Goal: Task Accomplishment & Management: Use online tool/utility

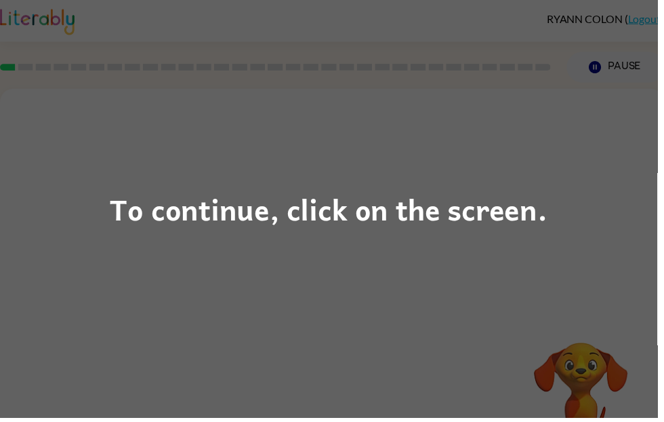
click at [470, 220] on div "To continue, click on the screen." at bounding box center [332, 211] width 442 height 46
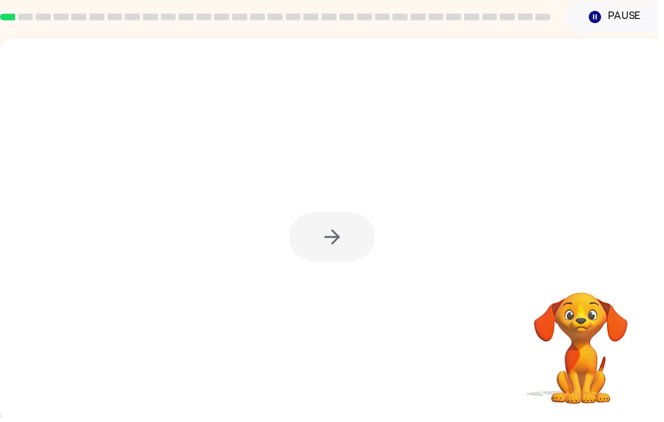
scroll to position [51, 0]
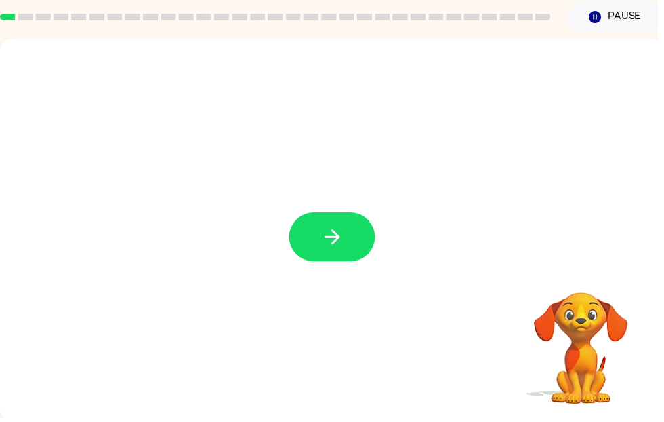
click at [339, 238] on icon "button" at bounding box center [336, 239] width 24 height 24
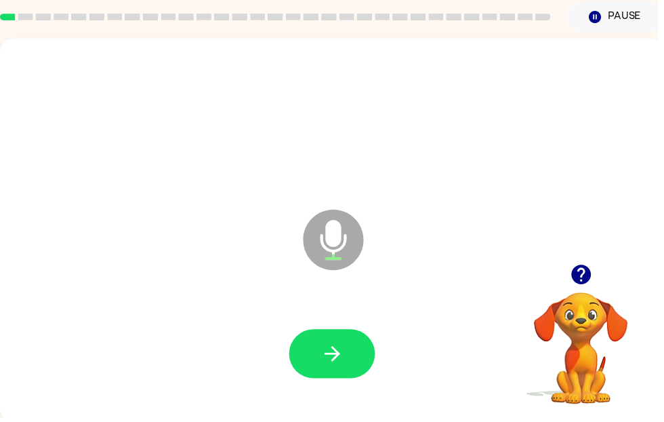
click at [338, 350] on icon "button" at bounding box center [336, 357] width 24 height 24
click at [343, 356] on icon "button" at bounding box center [336, 357] width 24 height 24
click at [354, 353] on button "button" at bounding box center [335, 356] width 87 height 49
click at [578, 282] on icon "button" at bounding box center [587, 277] width 20 height 20
click at [581, 266] on div "Microphone The Microphone is here when it is your turn to talk" at bounding box center [335, 232] width 671 height 387
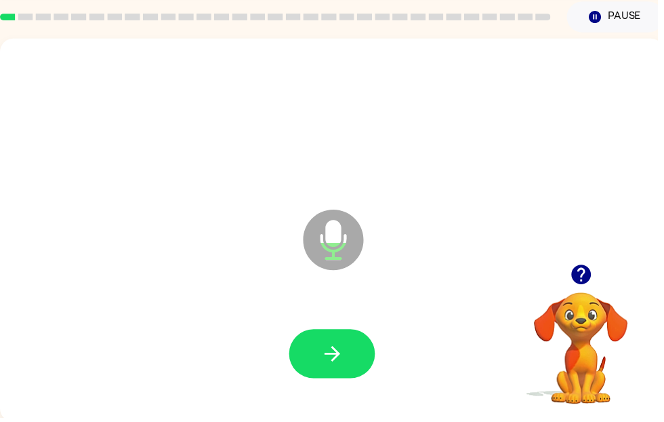
click at [350, 352] on button "button" at bounding box center [335, 356] width 87 height 49
click at [344, 348] on icon "button" at bounding box center [336, 357] width 24 height 24
click at [331, 350] on icon "button" at bounding box center [336, 357] width 24 height 24
click at [332, 357] on icon "button" at bounding box center [335, 357] width 16 height 16
click at [352, 355] on button "button" at bounding box center [335, 356] width 87 height 49
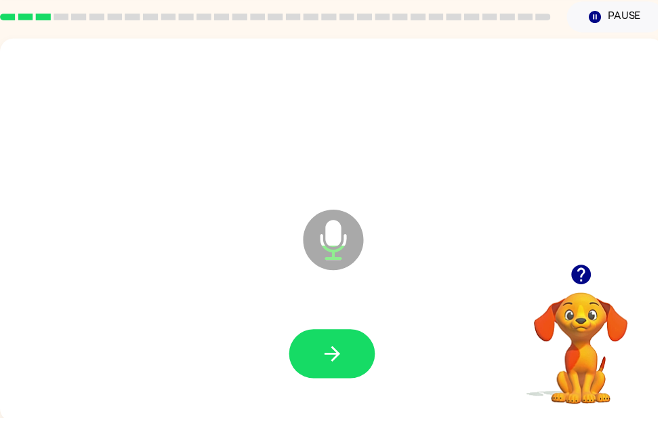
click at [337, 361] on icon "button" at bounding box center [336, 357] width 24 height 24
click at [340, 352] on icon "button" at bounding box center [336, 357] width 24 height 24
click at [346, 348] on icon "button" at bounding box center [336, 357] width 24 height 24
click at [312, 342] on button "button" at bounding box center [335, 356] width 87 height 49
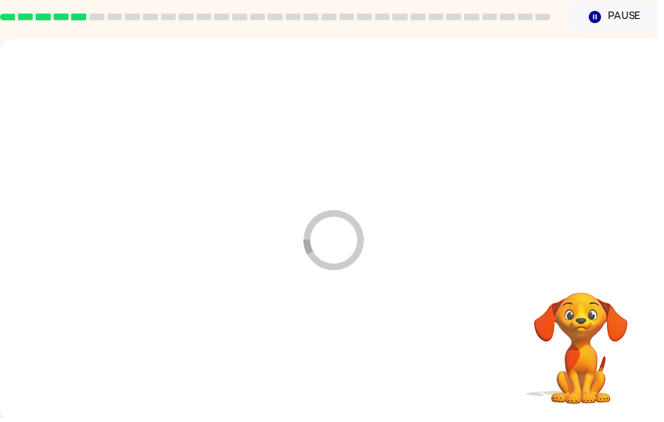
click at [327, 356] on div at bounding box center [336, 357] width 644 height 111
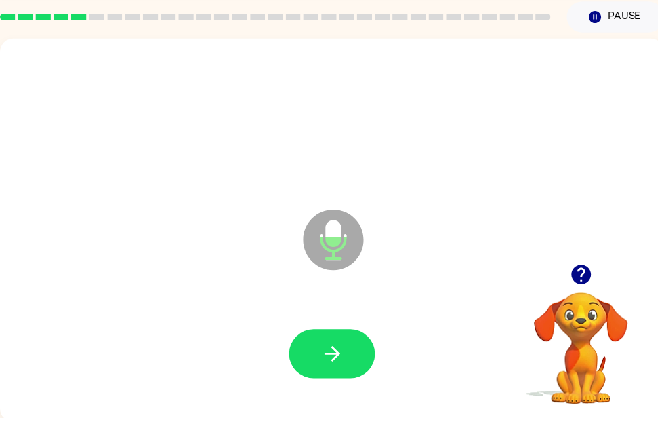
click at [574, 396] on video "Your browser must support playing .mp4 files to use Literably. Please try using…" at bounding box center [587, 342] width 136 height 136
click at [350, 357] on button "button" at bounding box center [335, 356] width 87 height 49
click at [350, 349] on button "button" at bounding box center [335, 356] width 87 height 49
click at [349, 354] on button "button" at bounding box center [335, 356] width 87 height 49
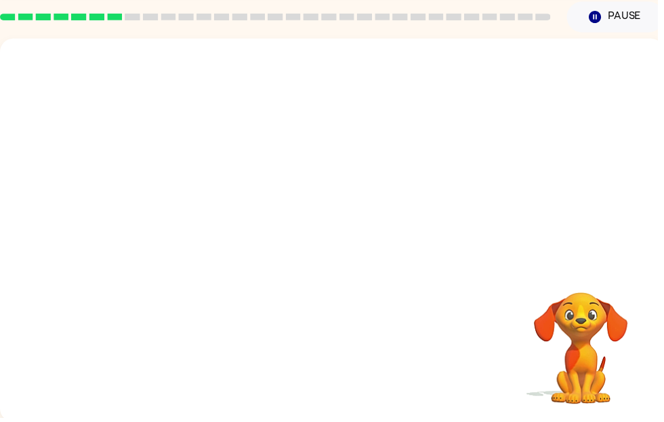
click at [307, 386] on div at bounding box center [336, 357] width 644 height 111
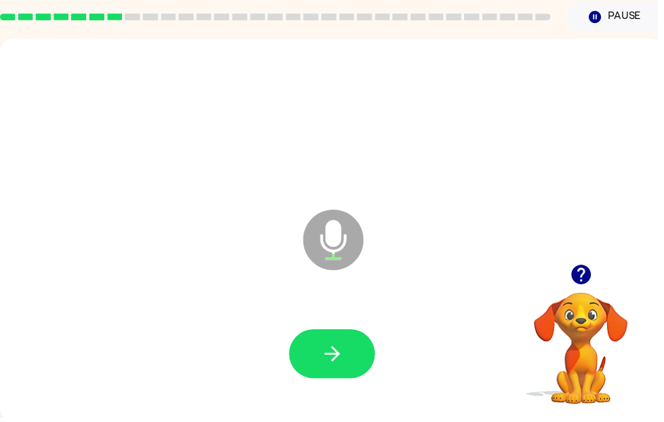
click at [357, 357] on button "button" at bounding box center [335, 356] width 87 height 49
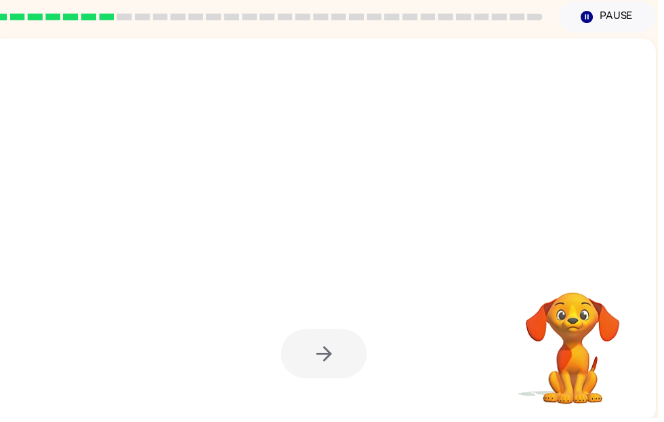
scroll to position [0, 8]
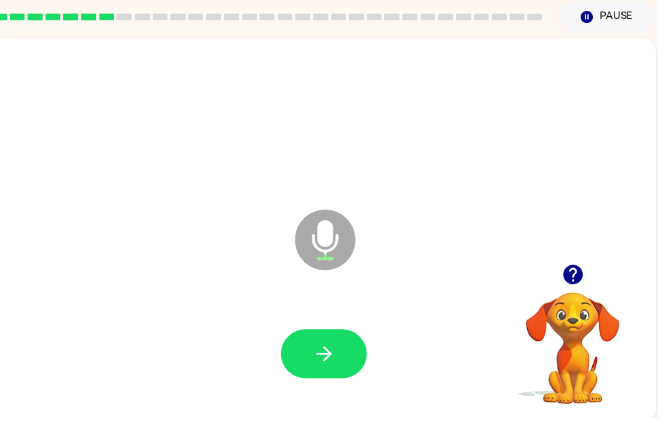
click at [343, 359] on button "button" at bounding box center [327, 356] width 87 height 49
click at [342, 357] on button "button" at bounding box center [327, 356] width 87 height 49
click at [649, 421] on div "Microphone The Microphone is here when it is your turn to talk" at bounding box center [327, 232] width 671 height 387
click at [344, 364] on button "button" at bounding box center [327, 356] width 87 height 49
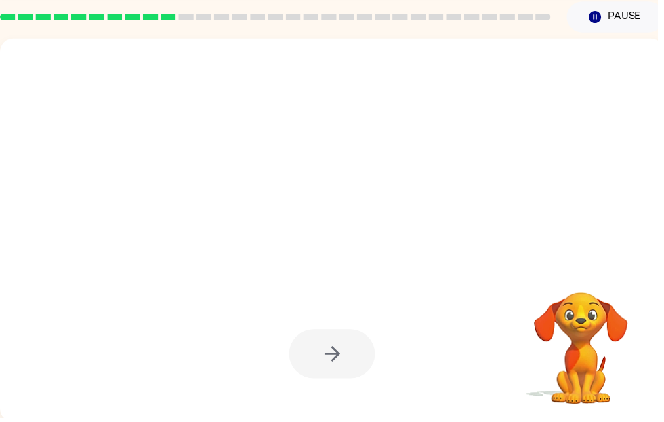
scroll to position [51, 0]
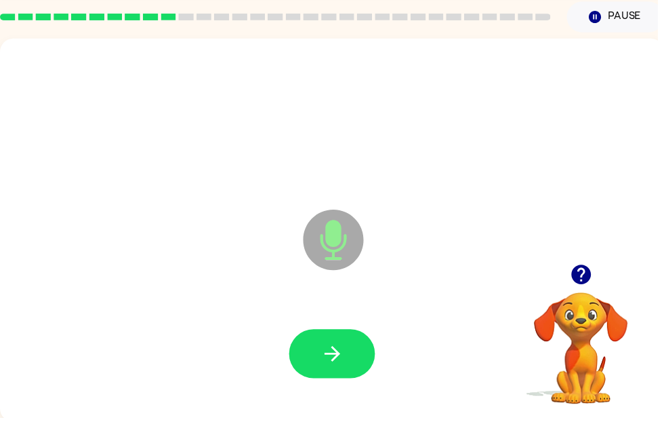
click at [344, 357] on icon "button" at bounding box center [336, 357] width 24 height 24
click at [346, 373] on button "button" at bounding box center [335, 356] width 87 height 49
click at [344, 367] on icon "button" at bounding box center [336, 357] width 24 height 24
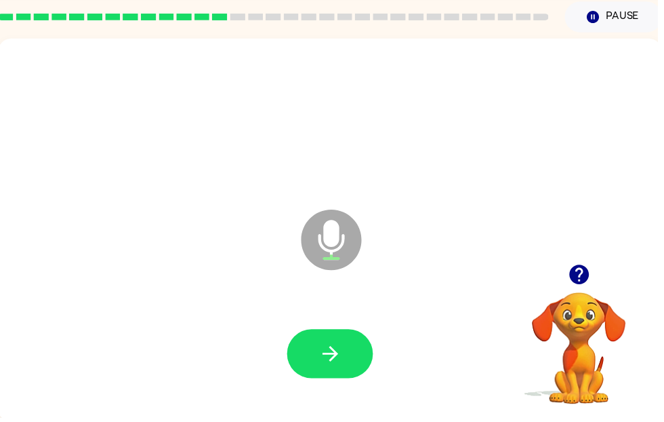
click at [354, 344] on button "button" at bounding box center [333, 356] width 87 height 49
click at [348, 346] on button "button" at bounding box center [333, 356] width 87 height 49
click at [341, 351] on icon "button" at bounding box center [334, 357] width 24 height 24
click at [373, 348] on button "button" at bounding box center [333, 356] width 87 height 49
click at [361, 342] on button "button" at bounding box center [333, 356] width 87 height 49
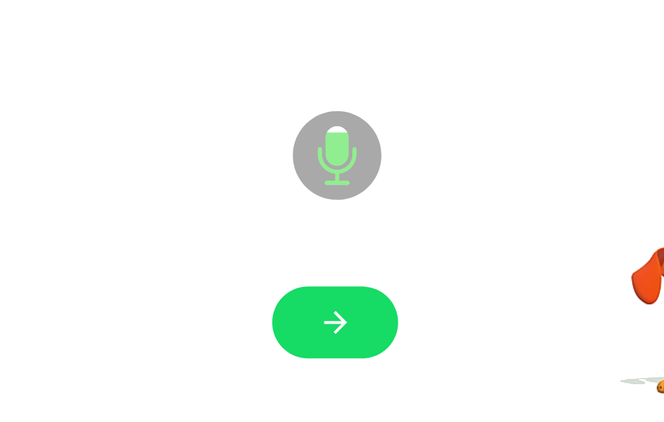
scroll to position [0, 0]
click at [324, 341] on icon "button" at bounding box center [336, 353] width 24 height 24
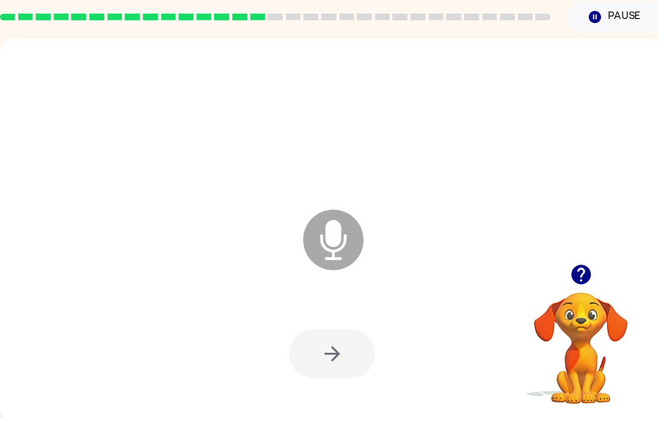
scroll to position [51, 0]
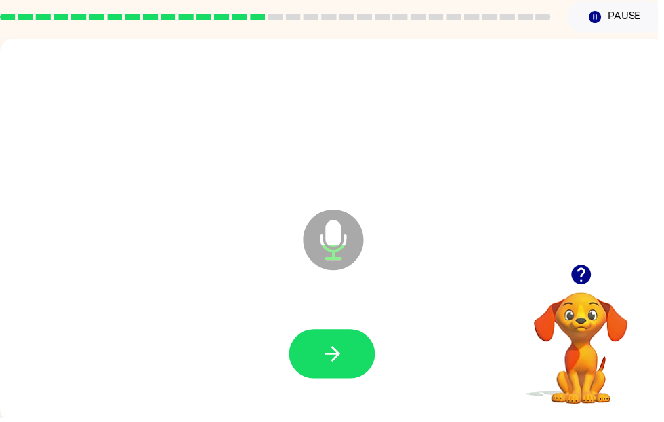
click at [357, 332] on button "button" at bounding box center [335, 356] width 87 height 49
click at [342, 345] on icon "button" at bounding box center [336, 357] width 24 height 24
click at [343, 348] on icon "button" at bounding box center [336, 357] width 24 height 24
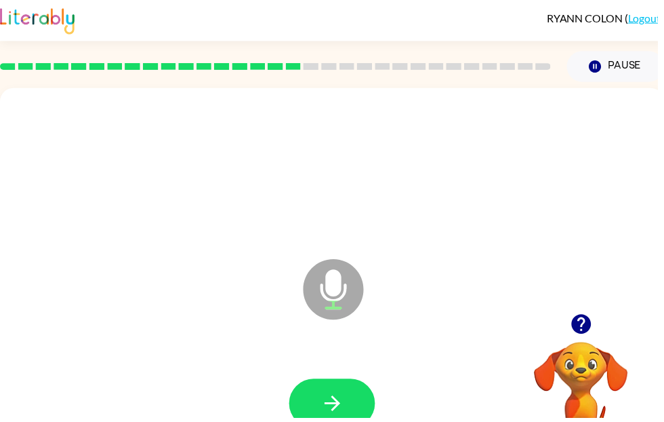
scroll to position [0, 0]
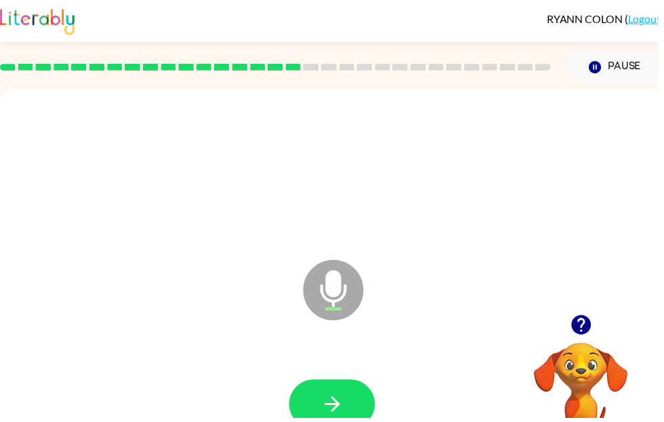
click at [349, 401] on button "button" at bounding box center [335, 407] width 87 height 49
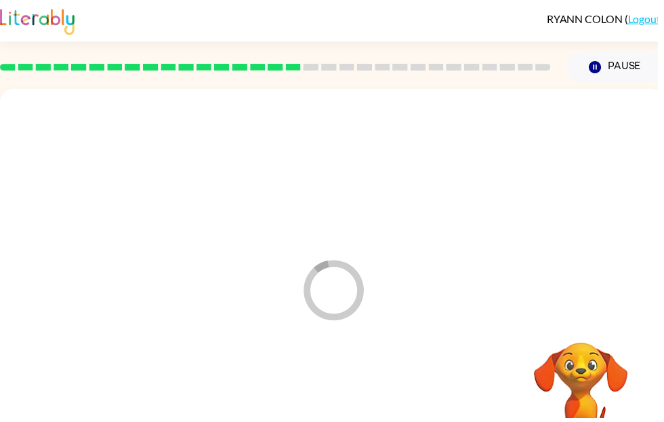
click at [347, 397] on div at bounding box center [336, 407] width 644 height 111
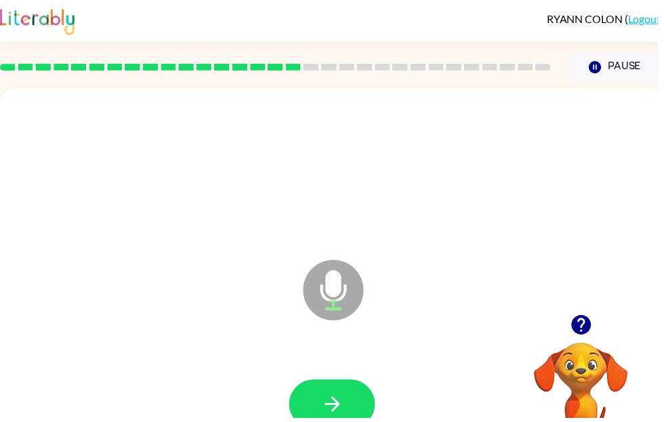
click at [344, 413] on icon "button" at bounding box center [336, 408] width 24 height 24
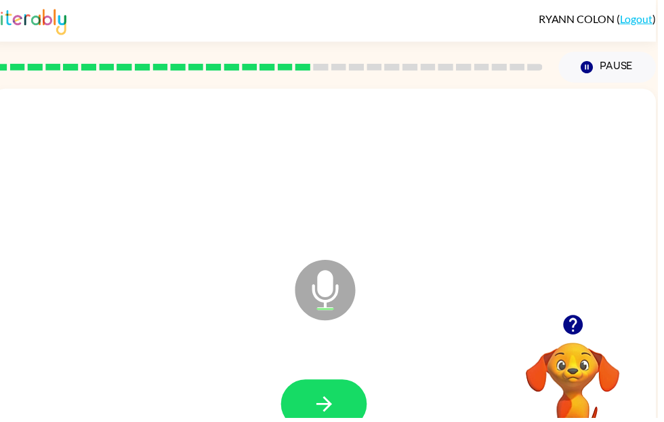
scroll to position [0, 8]
click at [323, 421] on button "button" at bounding box center [327, 407] width 87 height 49
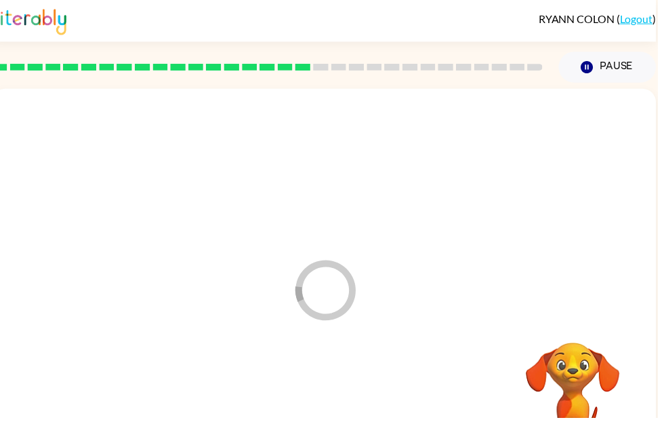
click at [320, 409] on div at bounding box center [327, 407] width 644 height 111
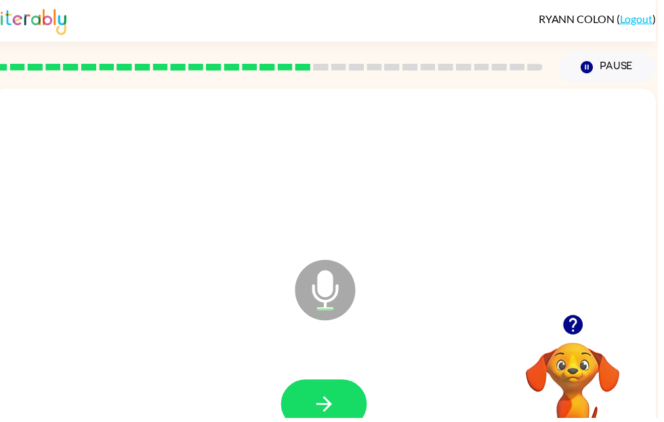
click at [352, 391] on button "button" at bounding box center [327, 407] width 87 height 49
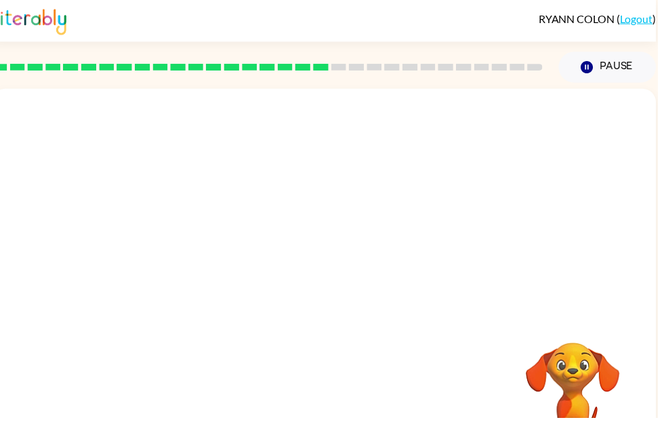
click at [206, 417] on div at bounding box center [327, 407] width 644 height 111
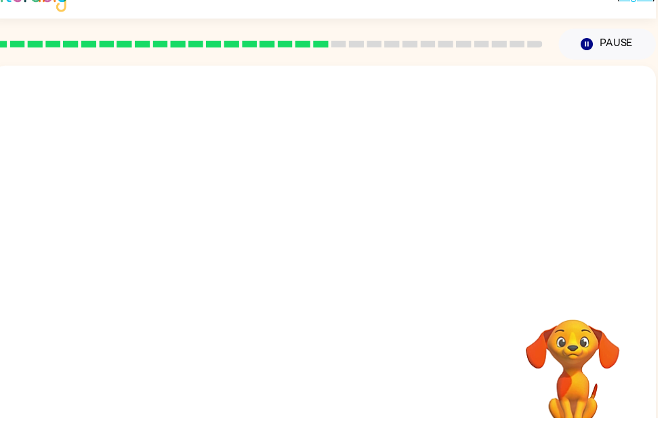
scroll to position [24, 0]
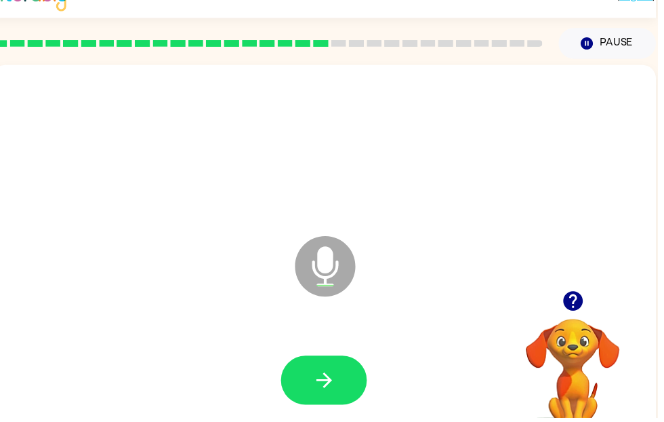
click at [320, 364] on button "button" at bounding box center [327, 383] width 87 height 49
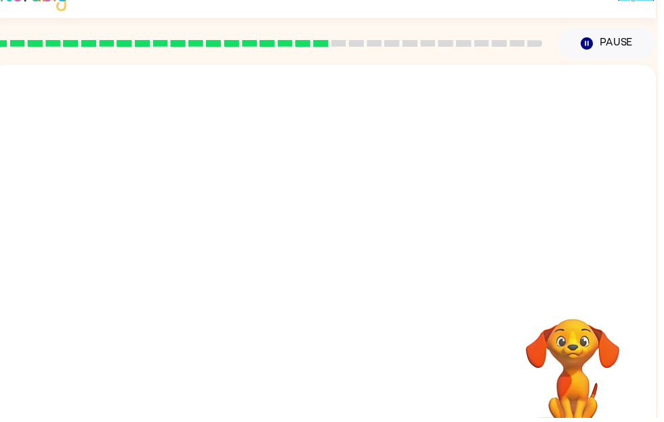
click at [577, 362] on video "Your browser must support playing .mp4 files to use Literably. Please try using…" at bounding box center [579, 369] width 136 height 136
click at [561, 357] on video "Your browser must support playing .mp4 files to use Literably. Please try using…" at bounding box center [579, 369] width 136 height 136
click at [543, 160] on div at bounding box center [327, 180] width 671 height 228
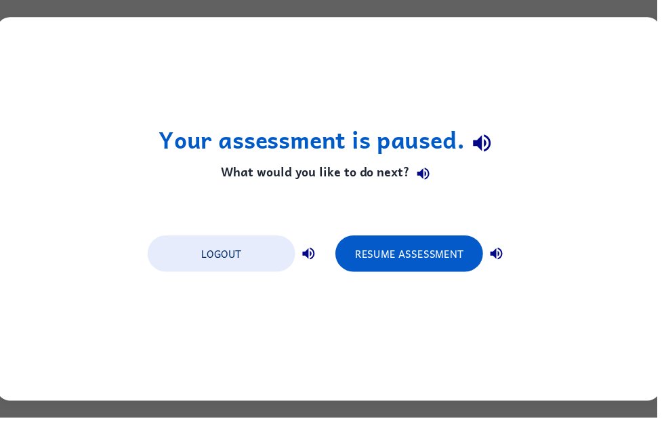
scroll to position [0, 0]
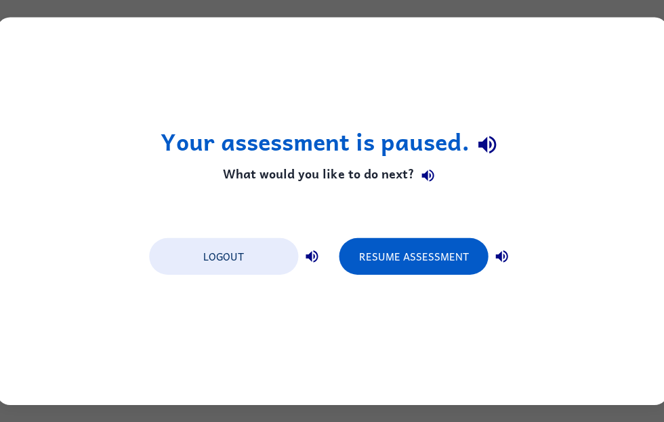
click at [382, 270] on button "Resume Assessment" at bounding box center [413, 256] width 149 height 37
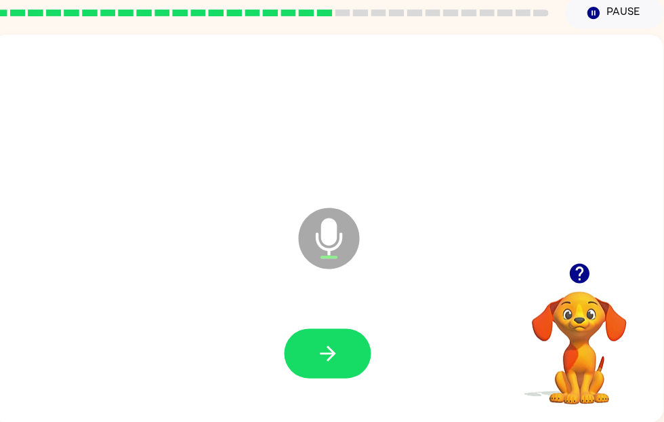
scroll to position [0, 8]
click at [317, 345] on icon "button" at bounding box center [328, 353] width 24 height 24
click at [342, 348] on button "button" at bounding box center [327, 352] width 87 height 49
click at [335, 343] on icon "button" at bounding box center [328, 353] width 24 height 24
click at [316, 360] on icon "button" at bounding box center [328, 353] width 24 height 24
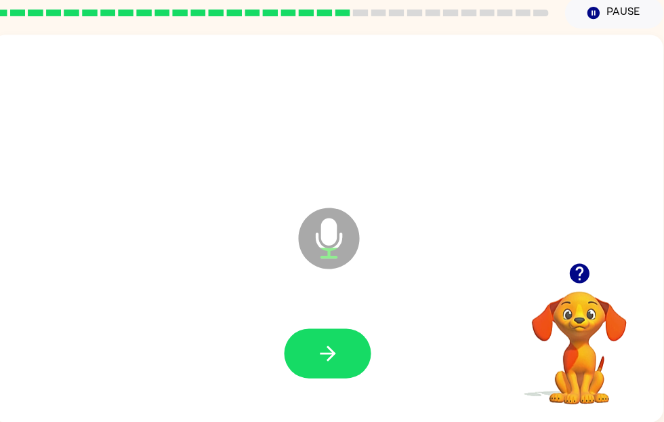
click at [337, 366] on button "button" at bounding box center [327, 352] width 87 height 49
click at [296, 366] on button "button" at bounding box center [327, 352] width 87 height 49
click at [323, 342] on icon "button" at bounding box center [328, 353] width 24 height 24
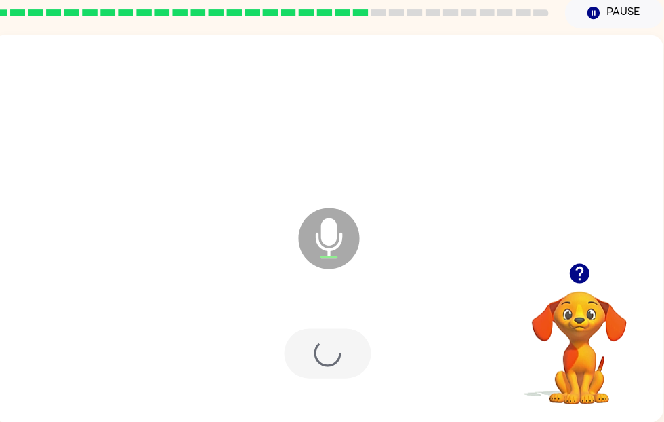
click at [335, 365] on div at bounding box center [327, 352] width 87 height 49
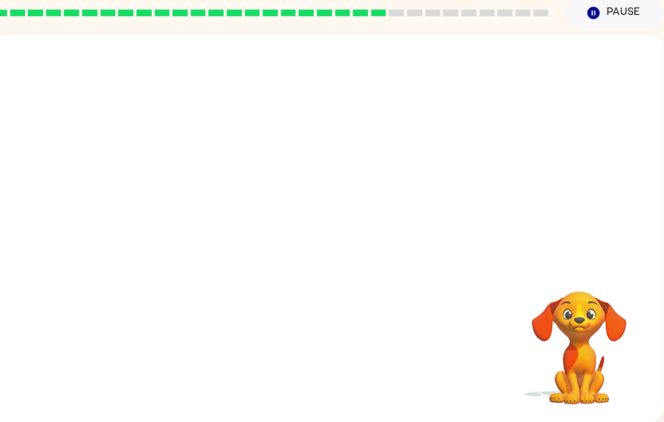
click at [657, 336] on div at bounding box center [327, 228] width 671 height 387
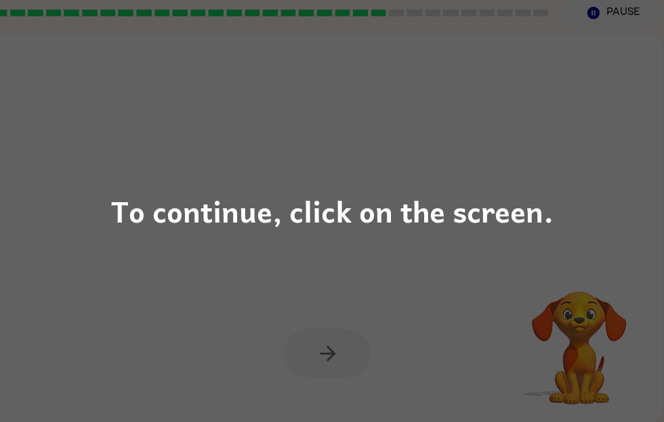
click at [533, 212] on div "To continue, click on the screen." at bounding box center [332, 211] width 442 height 46
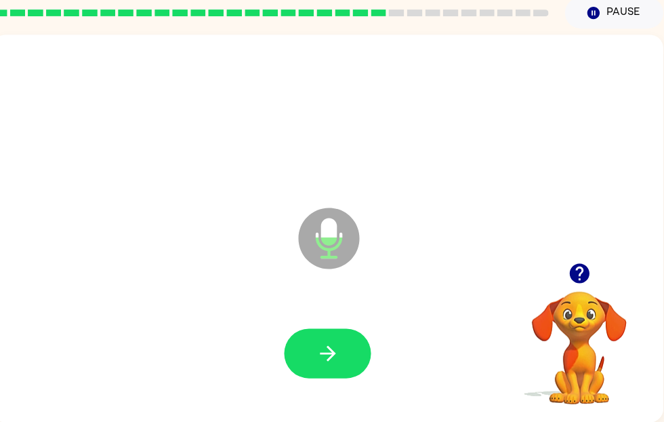
click at [335, 353] on icon "button" at bounding box center [328, 353] width 24 height 24
click at [328, 324] on div at bounding box center [327, 353] width 644 height 111
click at [337, 360] on icon "button" at bounding box center [328, 353] width 24 height 24
click at [262, 223] on div "Microphone The Microphone is here when it is your turn to talk" at bounding box center [294, 204] width 579 height 49
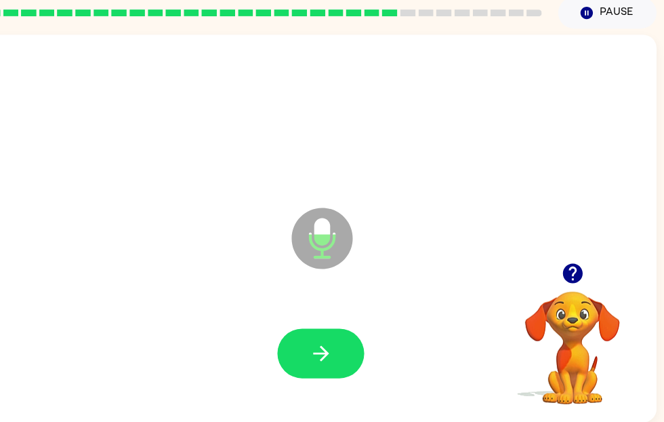
scroll to position [56, 7]
click at [352, 349] on button "button" at bounding box center [320, 352] width 87 height 49
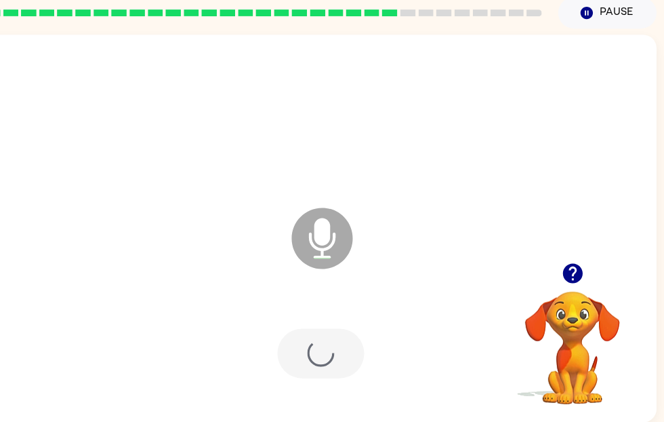
click at [328, 352] on div at bounding box center [320, 352] width 87 height 49
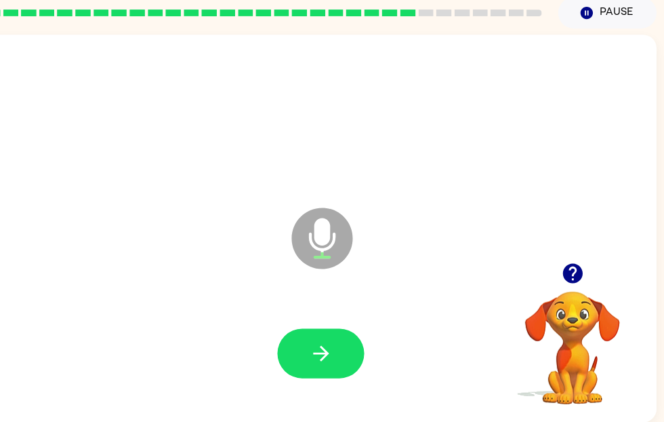
click at [340, 338] on button "button" at bounding box center [320, 352] width 87 height 49
click at [333, 353] on button "button" at bounding box center [320, 352] width 87 height 49
click at [323, 369] on button "button" at bounding box center [320, 352] width 87 height 49
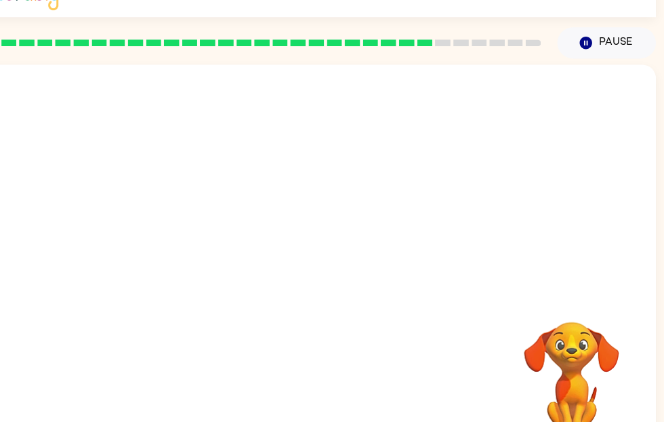
scroll to position [24, 7]
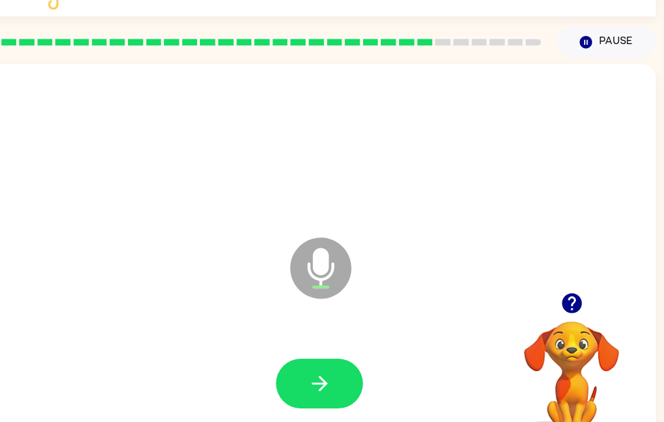
click at [349, 381] on button "button" at bounding box center [320, 383] width 87 height 49
click at [323, 382] on icon "button" at bounding box center [320, 383] width 16 height 16
click at [326, 392] on icon "button" at bounding box center [321, 383] width 24 height 24
click at [310, 388] on icon "button" at bounding box center [321, 383] width 24 height 24
click at [329, 378] on icon "button" at bounding box center [321, 383] width 24 height 24
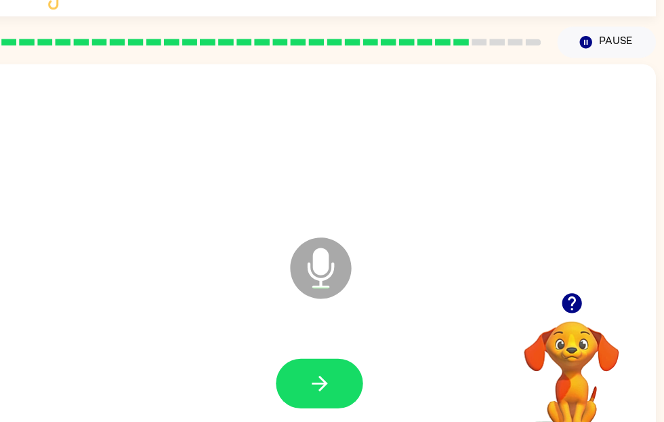
click at [331, 404] on button "button" at bounding box center [320, 383] width 87 height 49
click at [575, 291] on icon "button" at bounding box center [573, 303] width 24 height 24
click at [569, 307] on video "Your browser must support playing .mp4 files to use Literably. Please try using…" at bounding box center [572, 368] width 136 height 136
click at [328, 377] on icon "button" at bounding box center [321, 383] width 24 height 24
click at [317, 371] on icon "button" at bounding box center [321, 383] width 24 height 24
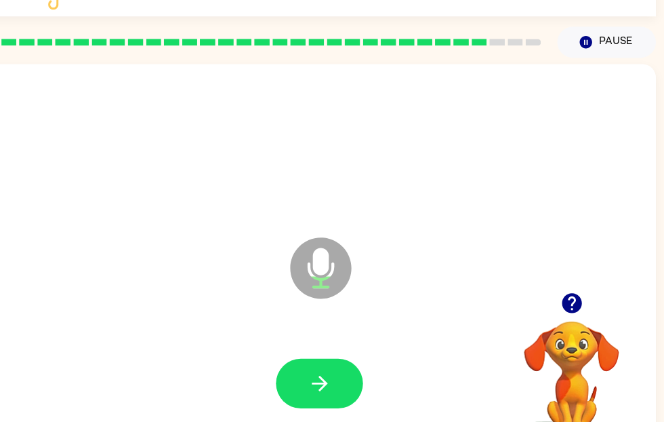
click at [324, 385] on icon "button" at bounding box center [320, 383] width 16 height 16
click at [294, 363] on button "button" at bounding box center [320, 383] width 87 height 49
click at [327, 388] on icon "button" at bounding box center [321, 383] width 24 height 24
click at [333, 389] on button "button" at bounding box center [320, 383] width 87 height 49
click at [236, 303] on div "Microphone The Microphone is here when it is your turn to talk" at bounding box center [320, 258] width 671 height 387
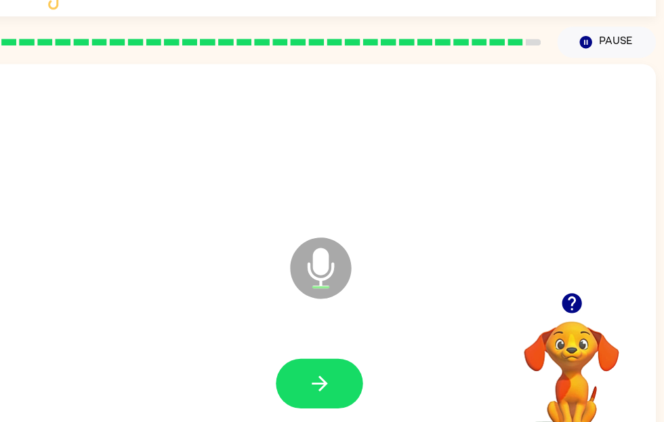
scroll to position [24, 7]
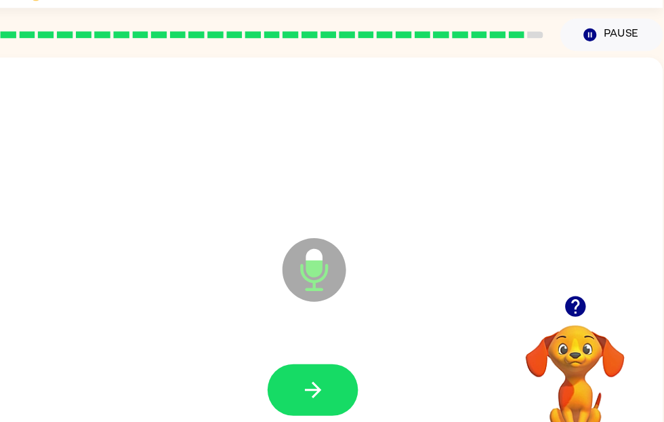
click at [277, 378] on button "button" at bounding box center [320, 383] width 87 height 49
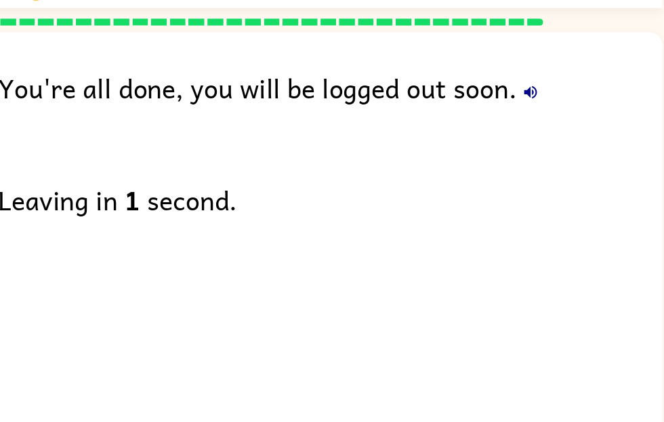
click at [488, 85] on div "You're all done, you will be logged out soon." at bounding box center [337, 94] width 637 height 39
click at [516, 77] on div "You're all done, you will be logged out soon." at bounding box center [337, 94] width 637 height 39
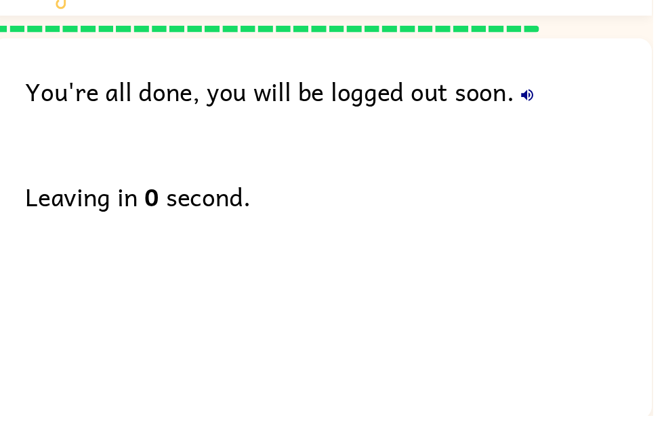
scroll to position [28, 0]
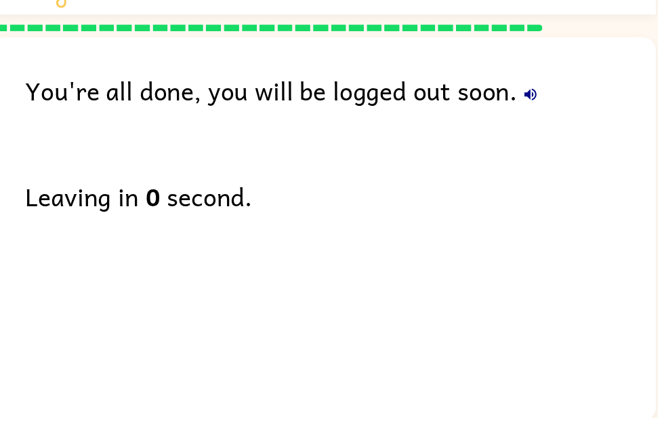
click at [483, 209] on div "Leaving in 0 second." at bounding box center [344, 197] width 637 height 39
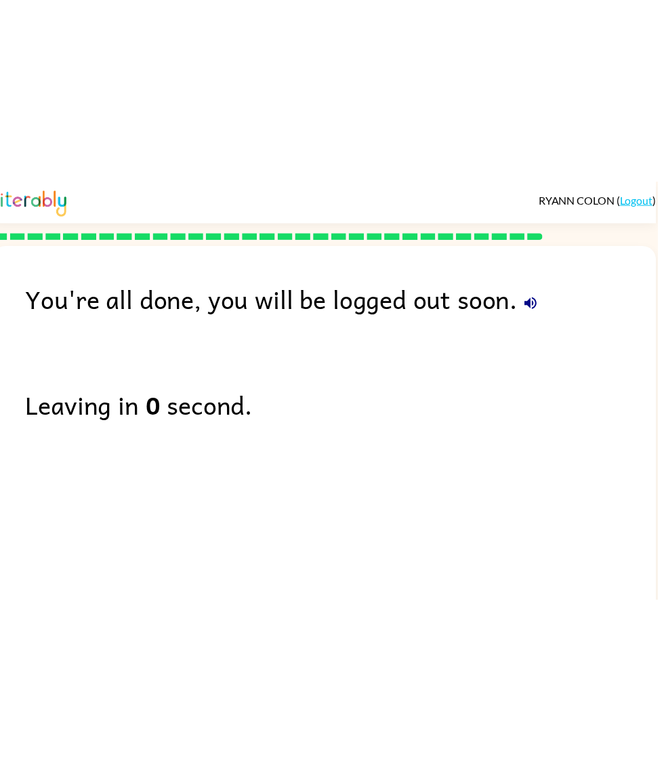
scroll to position [0, 0]
